Goal: Navigation & Orientation: Find specific page/section

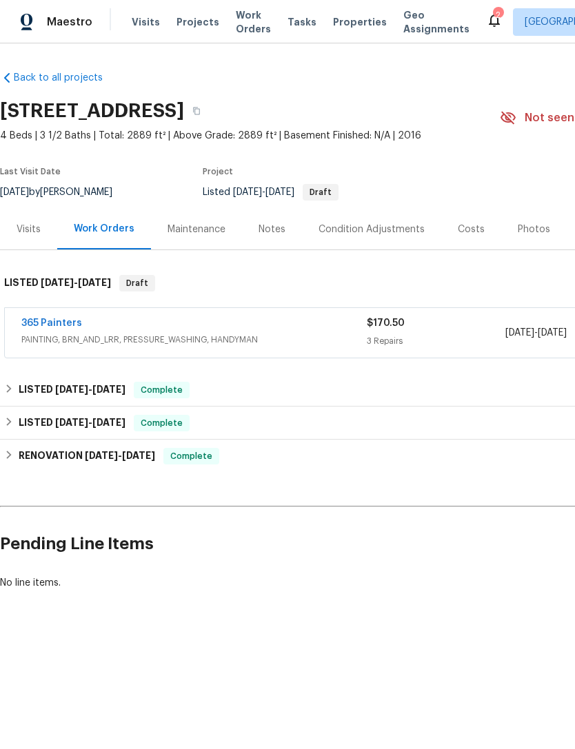
click at [345, 16] on span "Properties" at bounding box center [360, 22] width 54 height 14
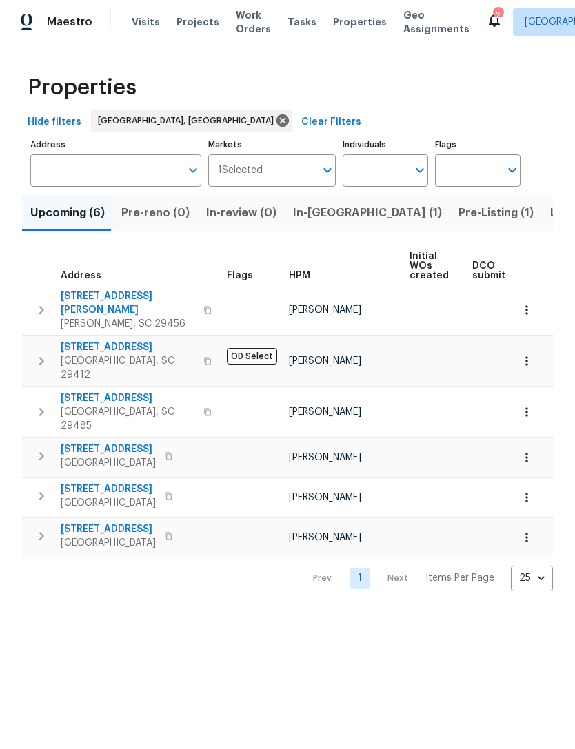
click at [128, 343] on span "[STREET_ADDRESS]" at bounding box center [128, 347] width 134 height 14
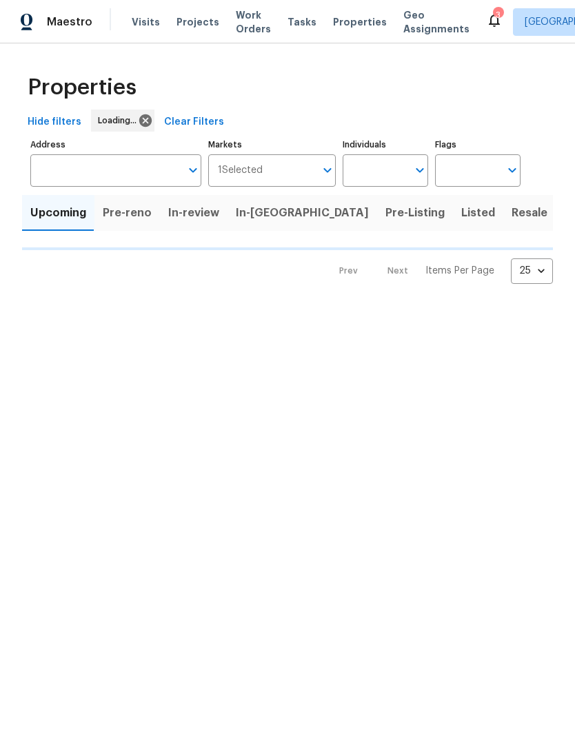
click at [65, 221] on span "Upcoming" at bounding box center [58, 212] width 56 height 19
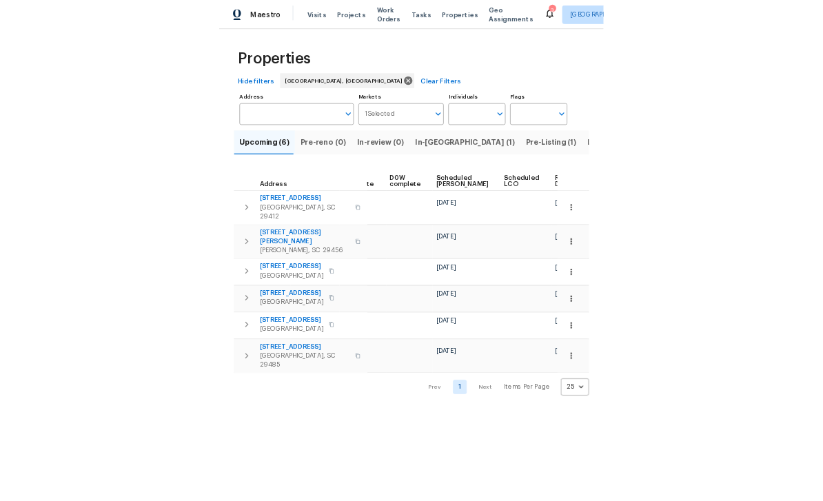
scroll to position [0, 112]
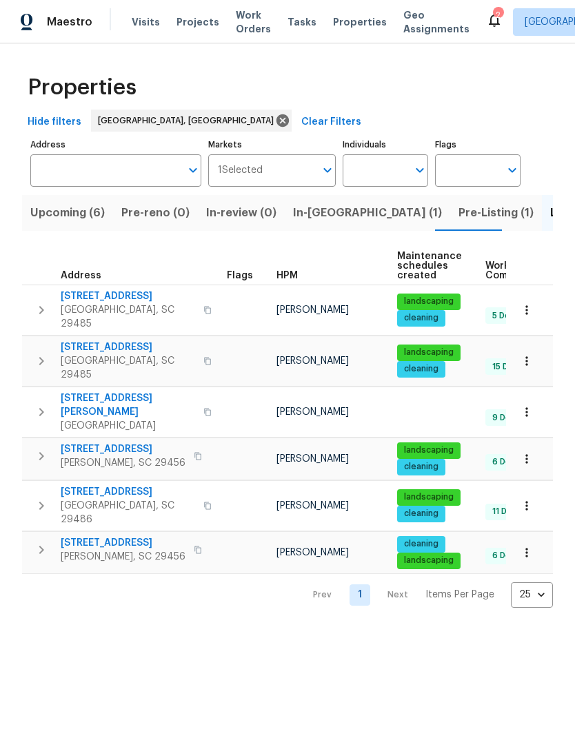
click at [70, 214] on span "Upcoming (6)" at bounding box center [67, 212] width 74 height 19
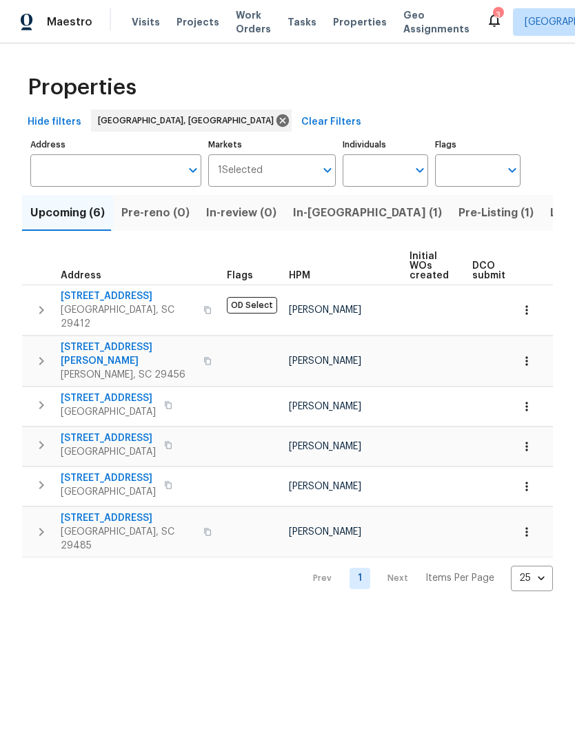
scroll to position [0, 112]
